Goal: Task Accomplishment & Management: Complete application form

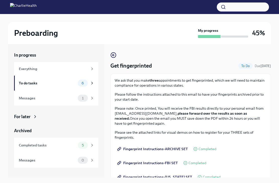
click at [86, 87] on div "To do tasks 6" at bounding box center [56, 83] width 84 height 15
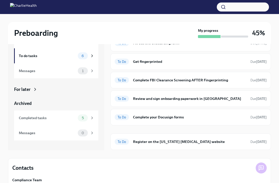
scroll to position [27, 0]
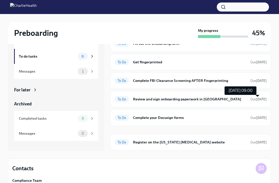
click at [258, 98] on strong "[DATE]" at bounding box center [261, 100] width 11 height 4
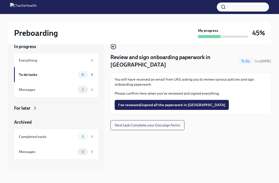
scroll to position [9, 0]
click at [190, 100] on button "I've reviewed/signed all the paperwork in [GEOGRAPHIC_DATA]" at bounding box center [172, 105] width 114 height 10
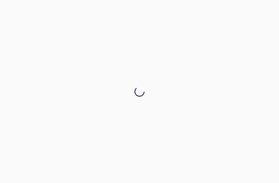
scroll to position [0, 0]
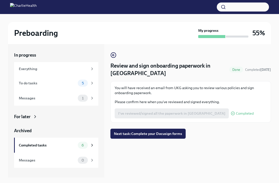
click at [84, 83] on span "5" at bounding box center [83, 84] width 8 height 4
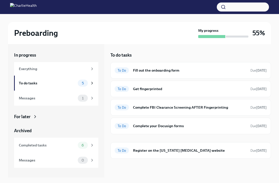
click at [143, 129] on div "To Do Complete your Docusign forms Due [DATE]" at bounding box center [191, 126] width 152 height 8
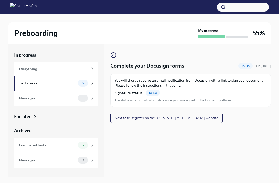
click at [155, 93] on span "To Do" at bounding box center [153, 93] width 14 height 4
click at [150, 96] on div "You will shortly receive an email notification from Docusign with a link to sig…" at bounding box center [191, 90] width 152 height 25
